Goal: Task Accomplishment & Management: Complete application form

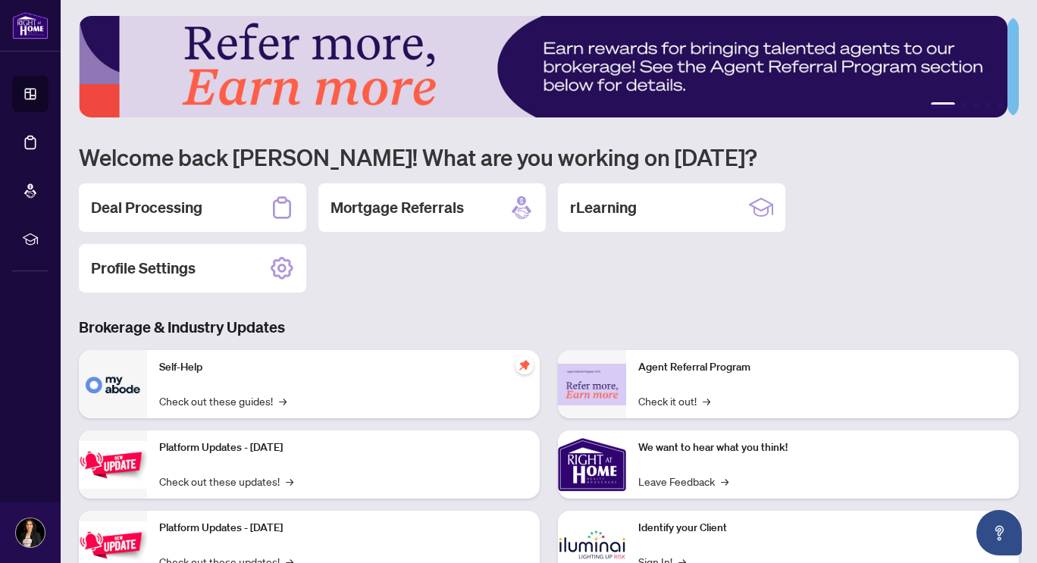
scroll to position [3, 0]
click at [162, 207] on h2 "Deal Processing" at bounding box center [146, 206] width 111 height 21
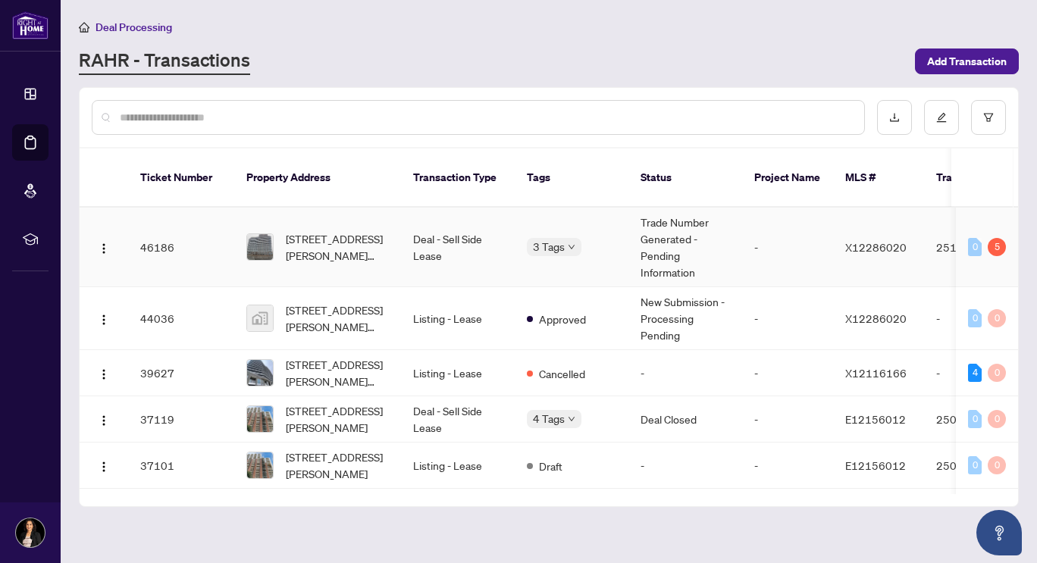
click at [659, 223] on td "Trade Number Generated - Pending Information" at bounding box center [685, 248] width 114 height 80
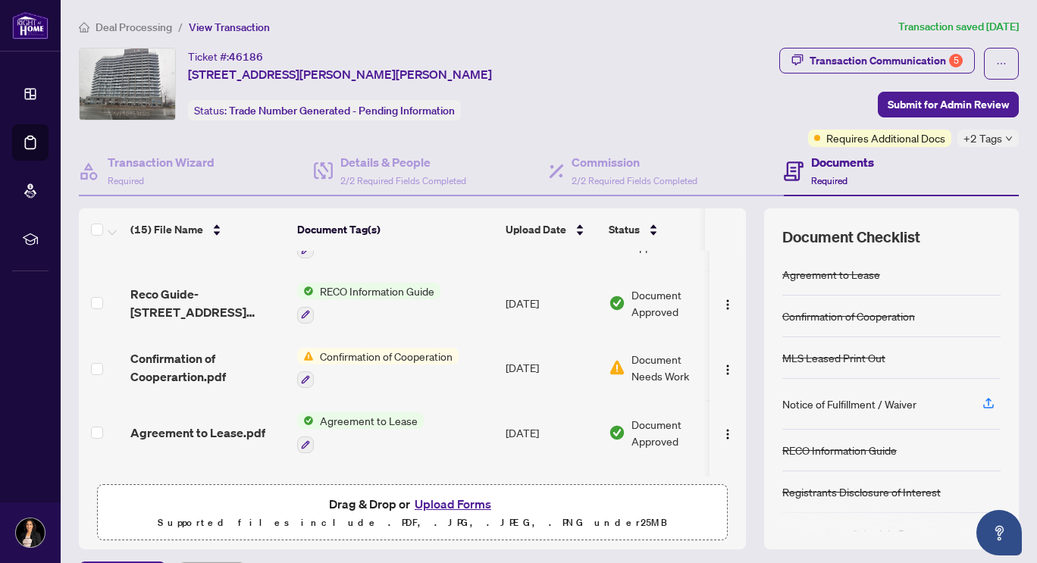
scroll to position [626, 0]
click at [382, 347] on span "Confirmation of Cooperation" at bounding box center [386, 355] width 145 height 17
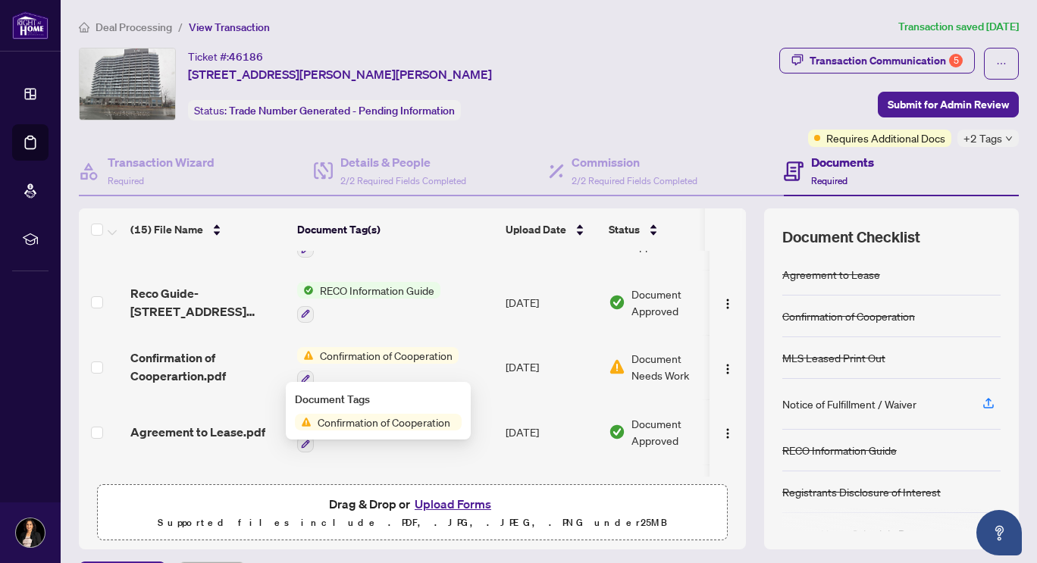
click at [374, 420] on span "Confirmation of Cooperation" at bounding box center [384, 422] width 145 height 17
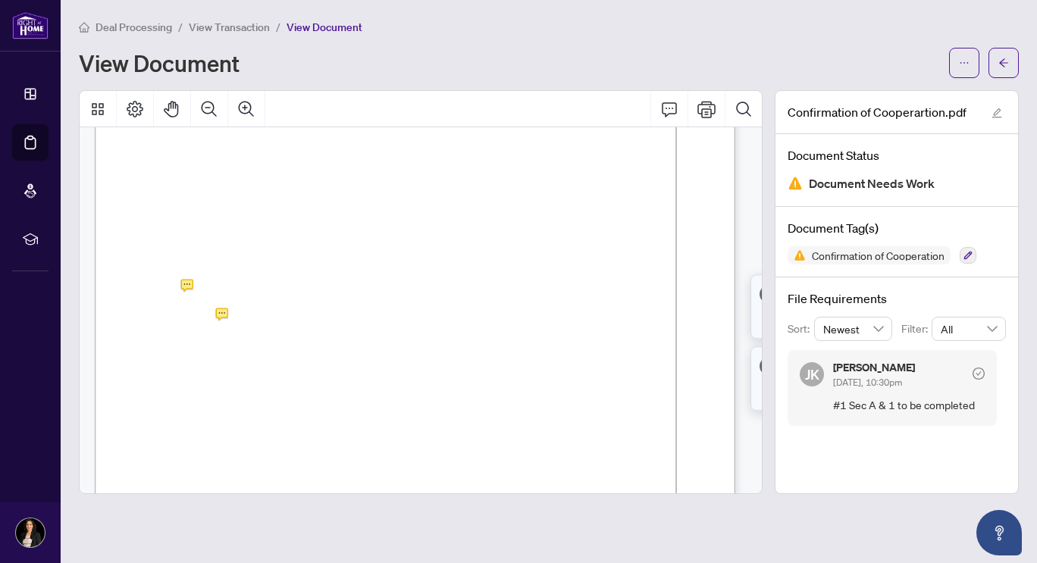
scroll to position [130, 0]
click at [1007, 61] on icon "arrow-left" at bounding box center [1003, 63] width 11 height 11
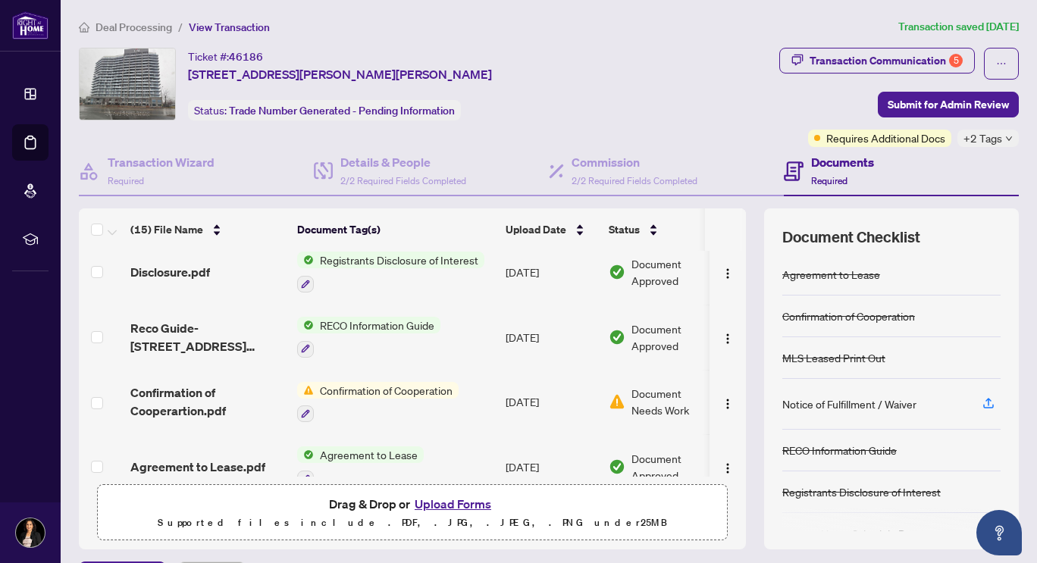
scroll to position [592, 0]
click at [306, 409] on icon "button" at bounding box center [305, 413] width 9 height 9
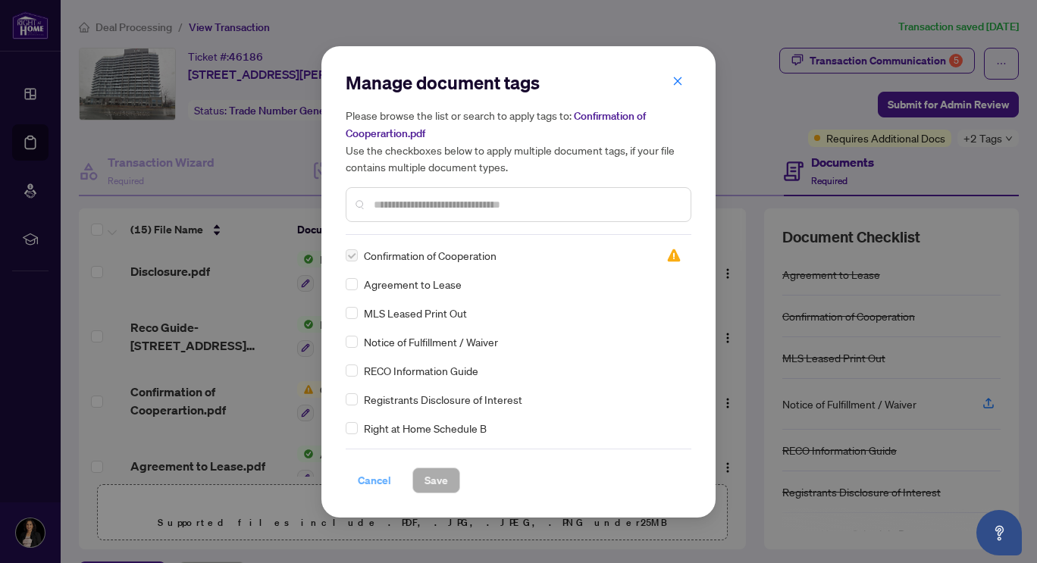
click at [375, 480] on span "Cancel" at bounding box center [374, 480] width 33 height 24
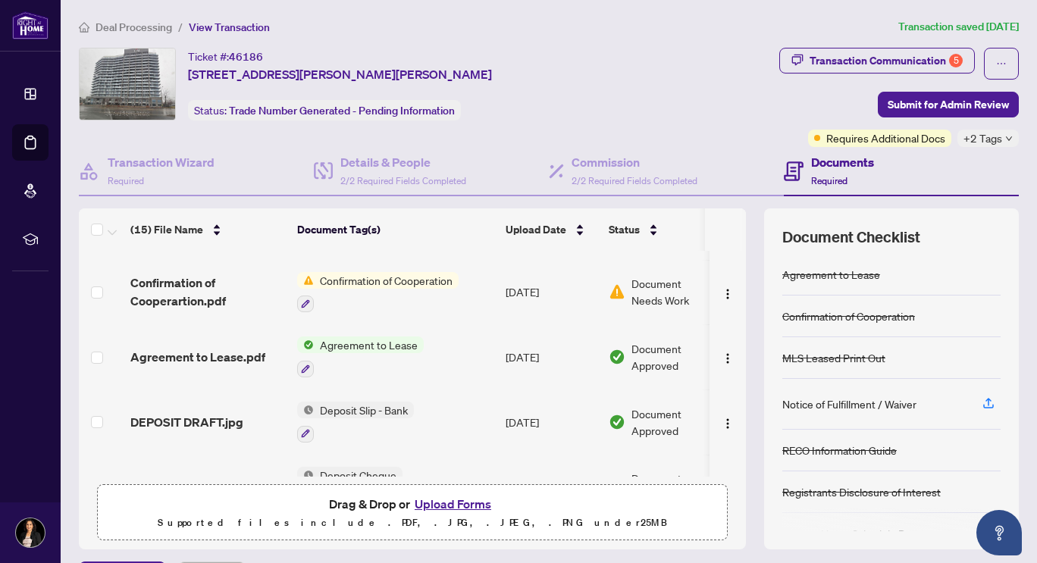
scroll to position [703, 0]
click at [467, 507] on button "Upload Forms" at bounding box center [453, 504] width 86 height 20
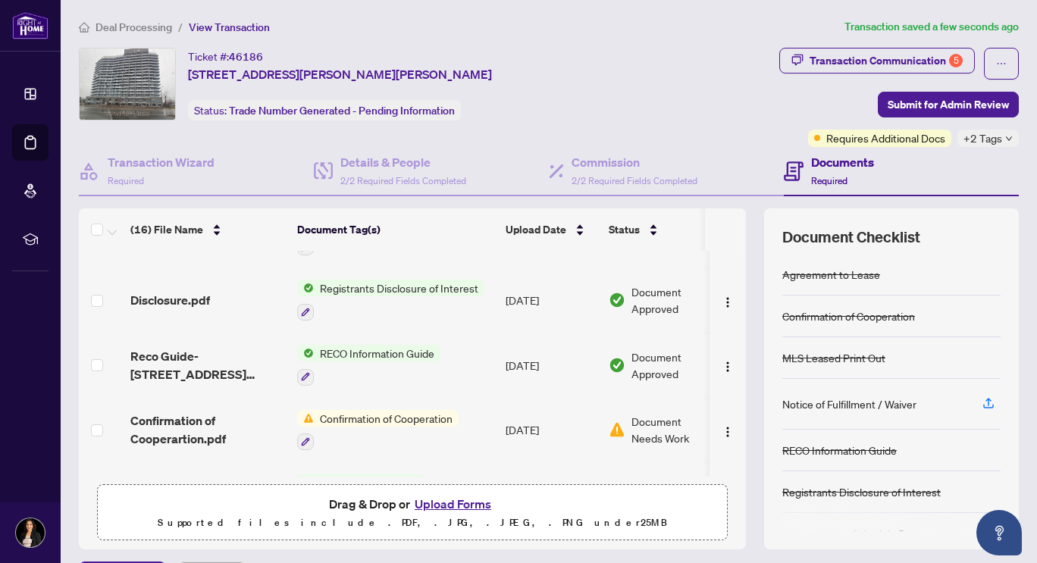
scroll to position [568, 0]
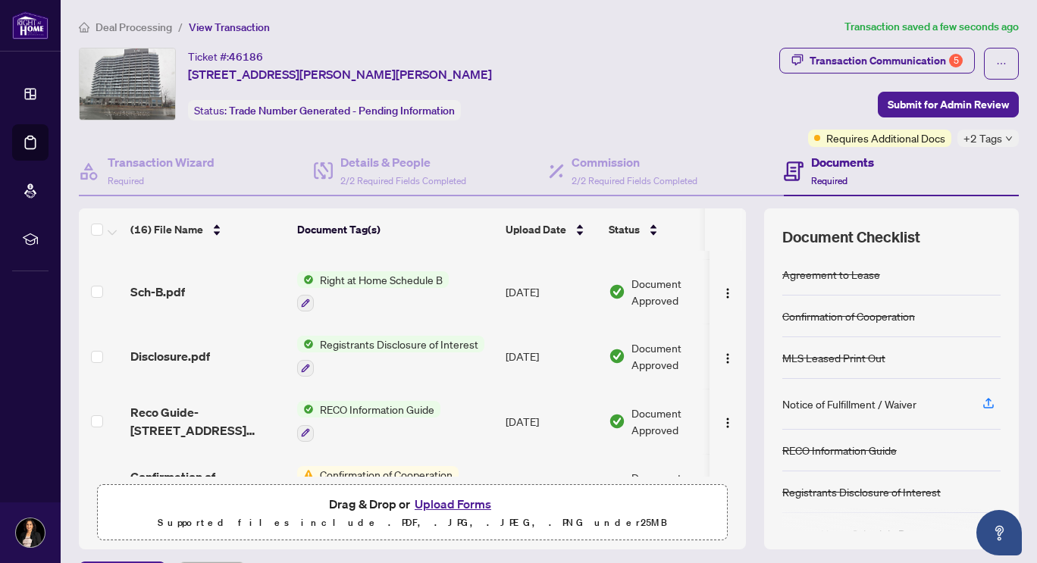
click at [441, 337] on span "Registrants Disclosure of Interest" at bounding box center [399, 344] width 171 height 17
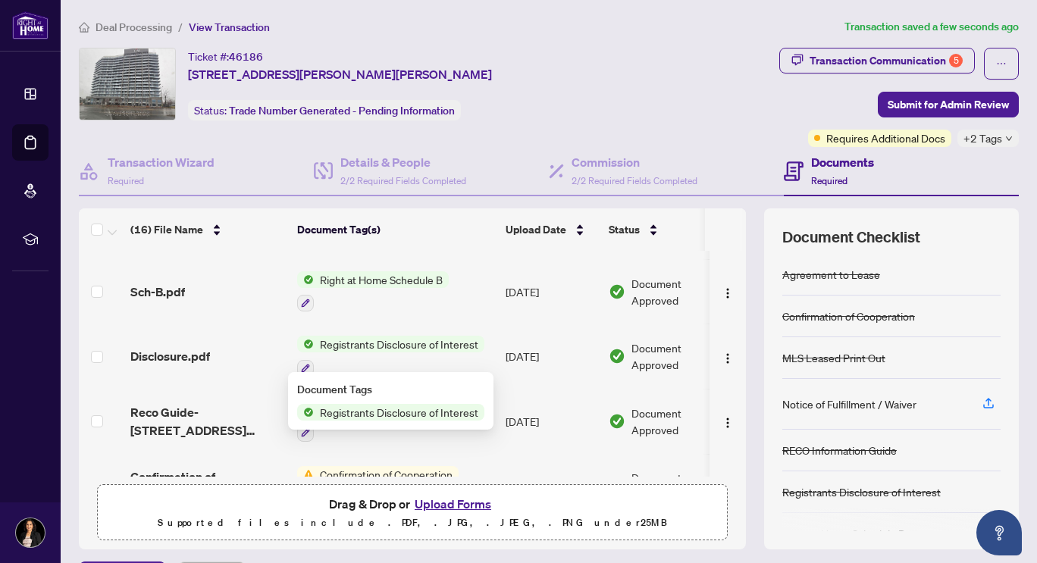
click at [390, 413] on span "Registrants Disclosure of Interest" at bounding box center [399, 412] width 171 height 17
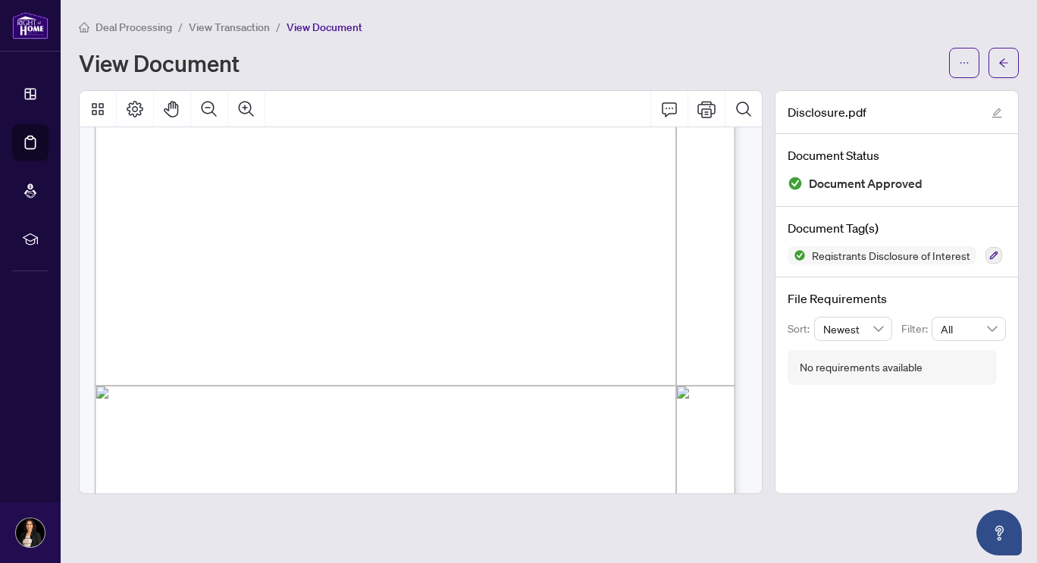
scroll to position [188, 0]
click at [1006, 60] on icon "arrow-left" at bounding box center [1003, 63] width 11 height 11
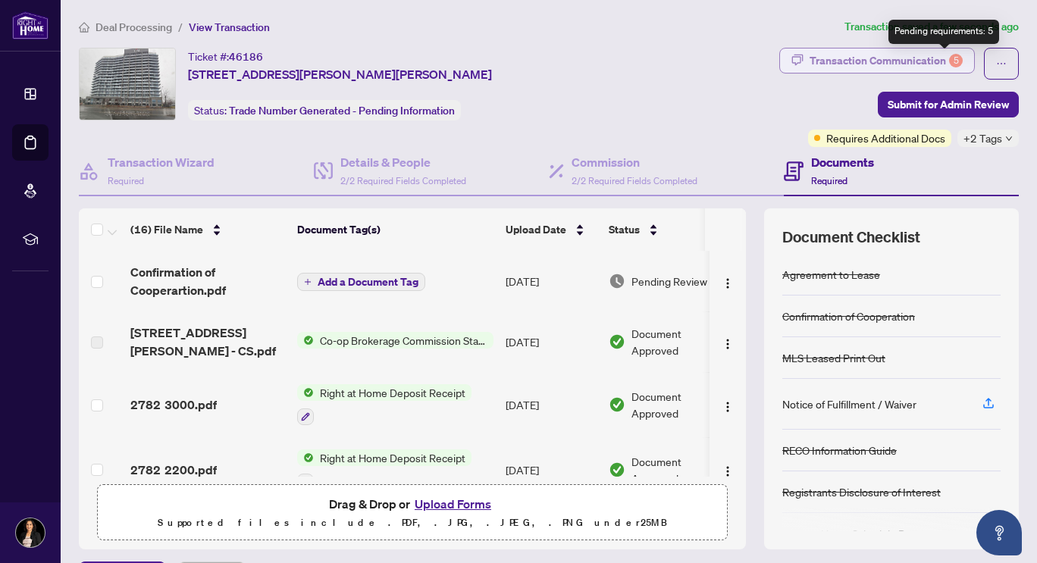
click at [949, 55] on div "5" at bounding box center [956, 61] width 14 height 14
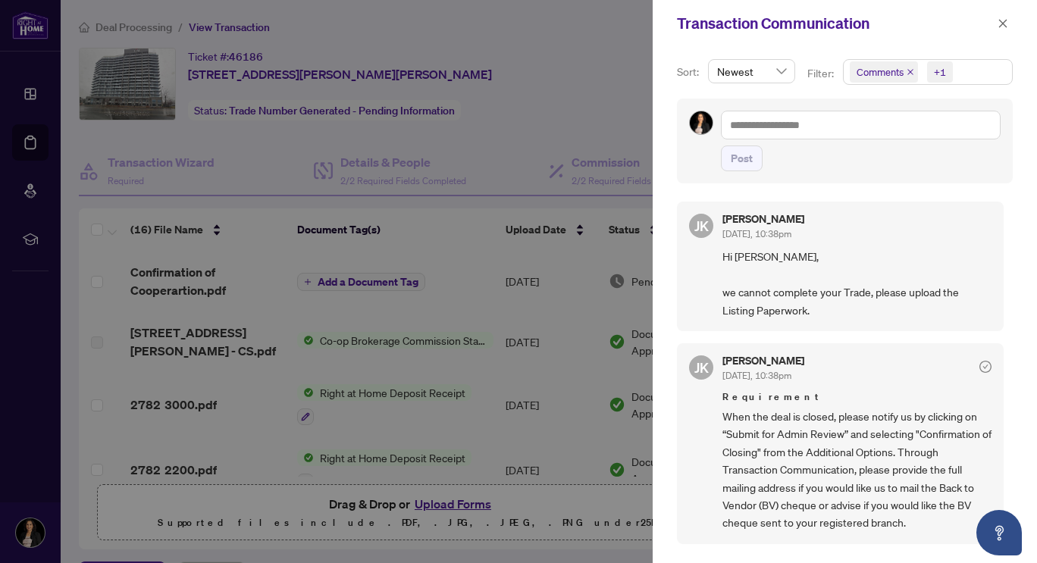
click at [546, 112] on div at bounding box center [518, 281] width 1037 height 563
click at [1004, 23] on icon "close" at bounding box center [1003, 23] width 11 height 11
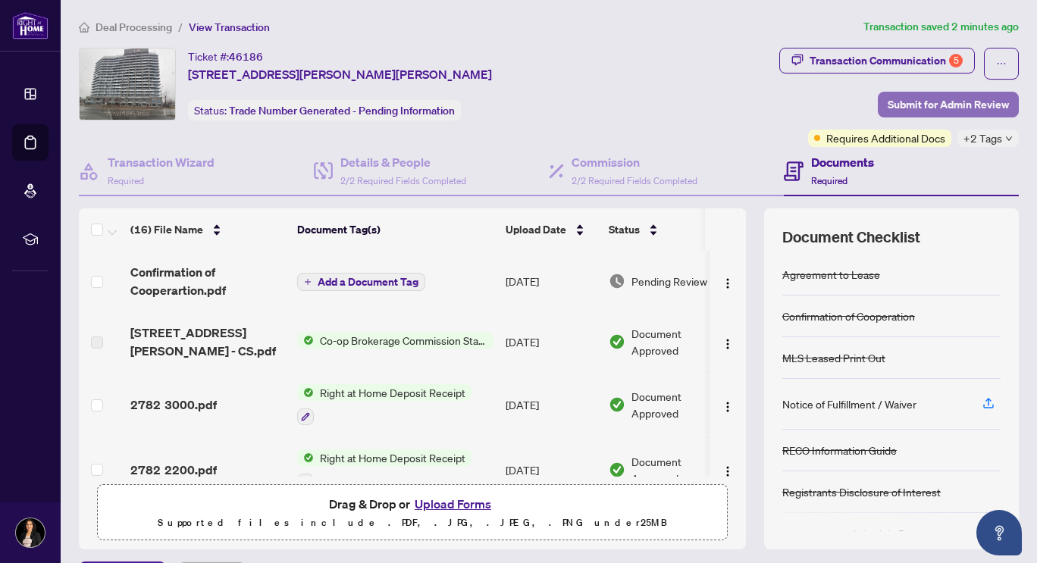
click at [925, 105] on span "Submit for Admin Review" at bounding box center [948, 104] width 121 height 24
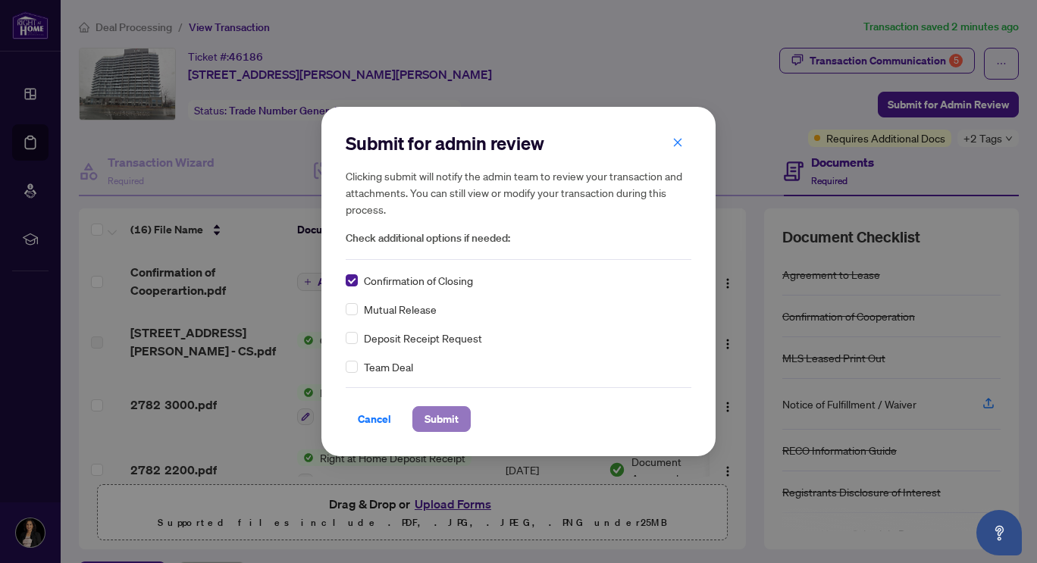
click at [446, 420] on span "Submit" at bounding box center [441, 419] width 34 height 24
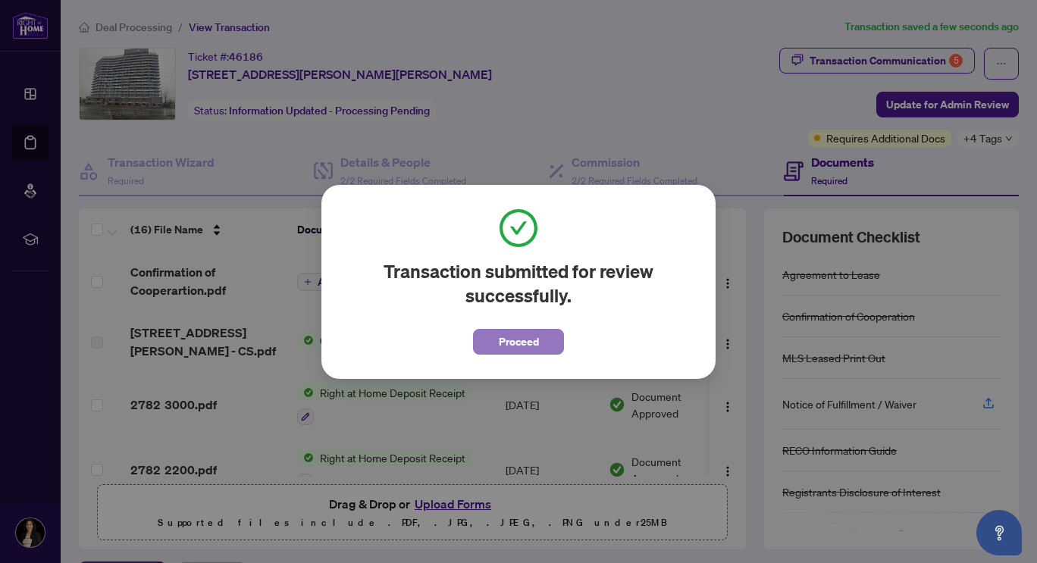
click at [529, 346] on span "Proceed" at bounding box center [519, 342] width 40 height 24
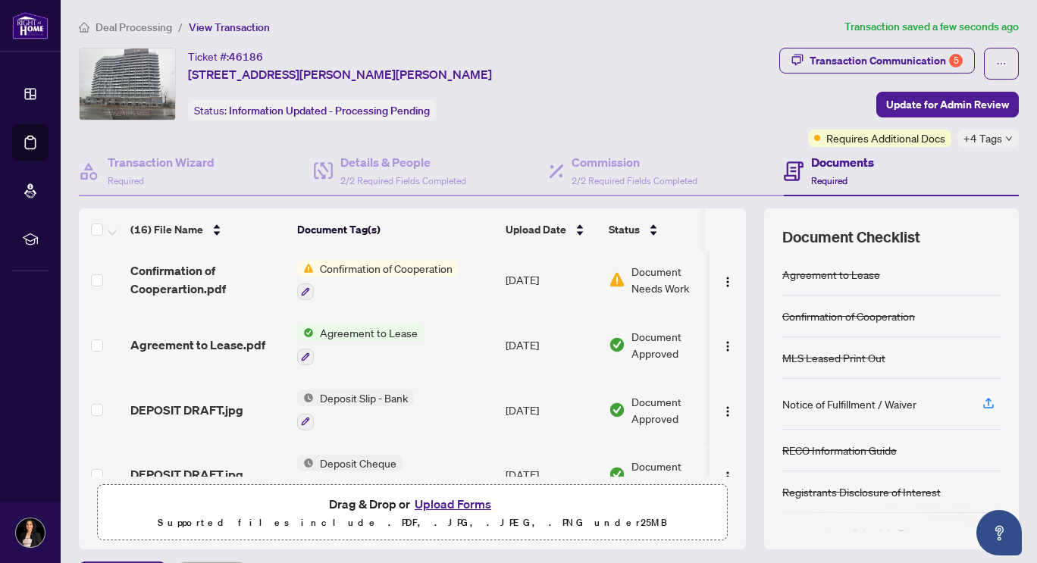
scroll to position [773, 0]
click at [305, 288] on icon "button" at bounding box center [305, 292] width 9 height 9
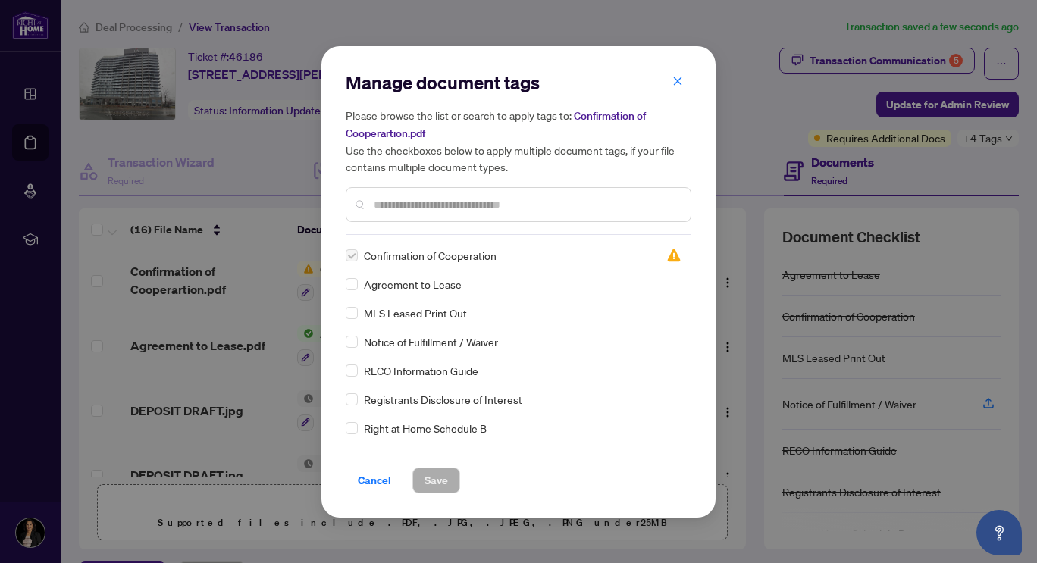
click at [508, 202] on input "text" at bounding box center [526, 204] width 305 height 17
type input "**"
click at [679, 81] on icon "close" at bounding box center [678, 81] width 8 height 8
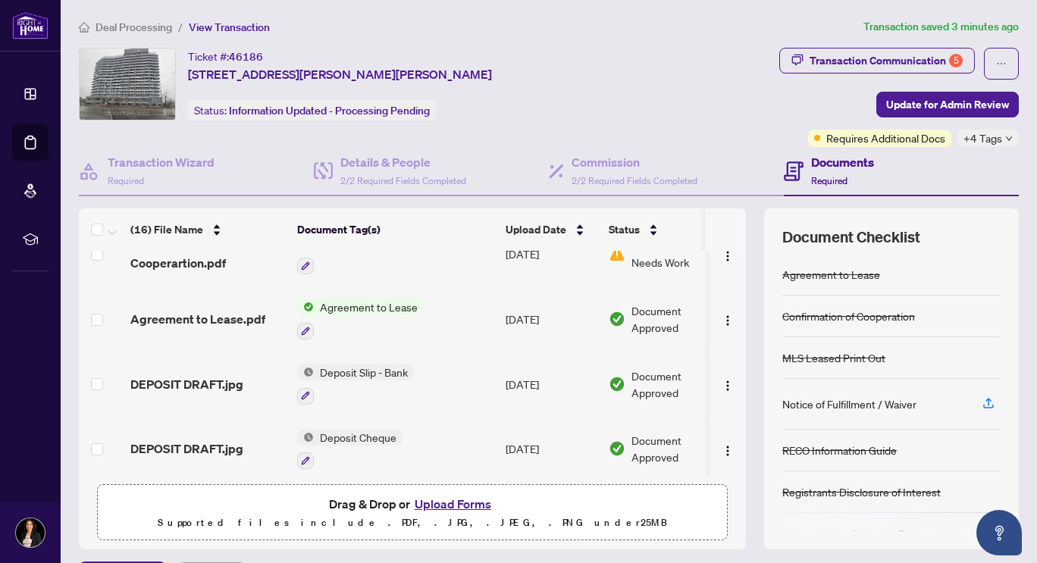
scroll to position [20, 0]
